Goal: Task Accomplishment & Management: Manage account settings

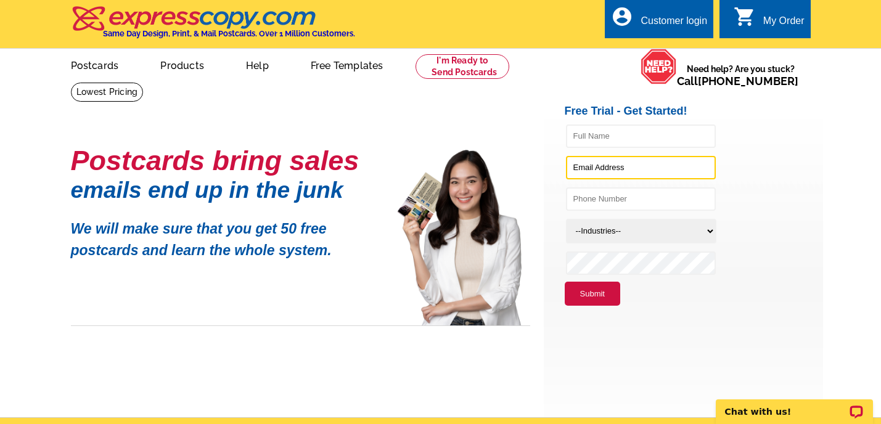
type input "[EMAIL_ADDRESS][DOMAIN_NAME]"
click at [663, 14] on link "account_circle Customer login" at bounding box center [659, 21] width 96 height 15
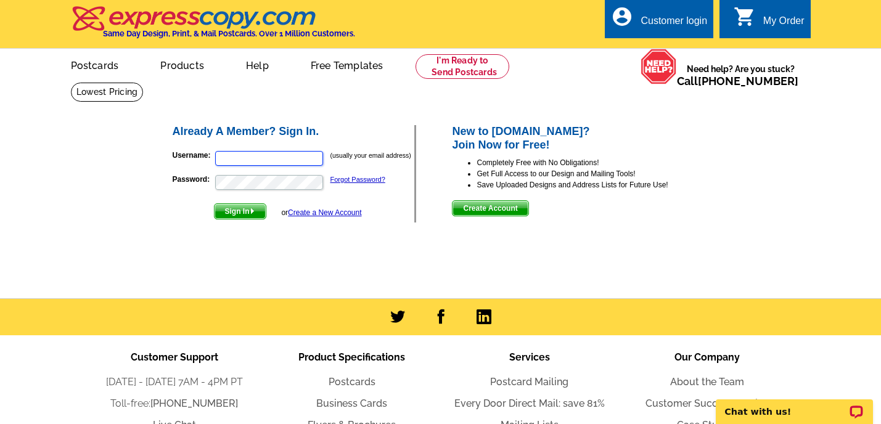
type input "[EMAIL_ADDRESS][DOMAIN_NAME]"
click at [241, 216] on span "Sign In" at bounding box center [240, 211] width 51 height 15
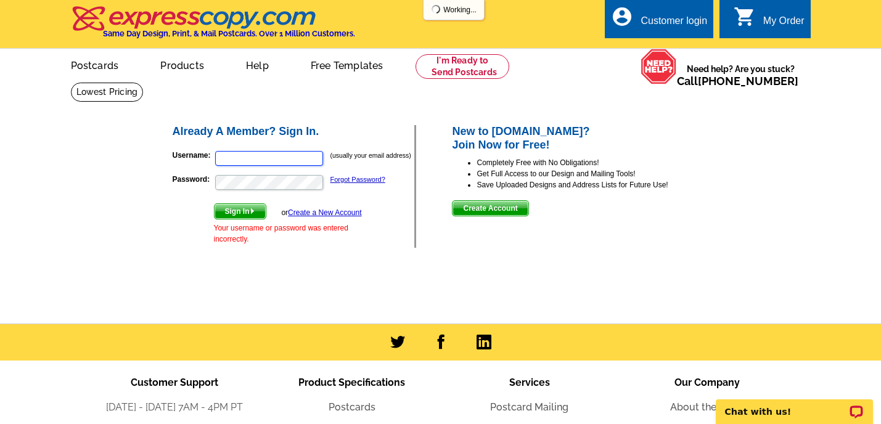
type input "[EMAIL_ADDRESS][DOMAIN_NAME]"
click at [214, 203] on button "Sign In" at bounding box center [240, 211] width 52 height 16
